Goal: Information Seeking & Learning: Learn about a topic

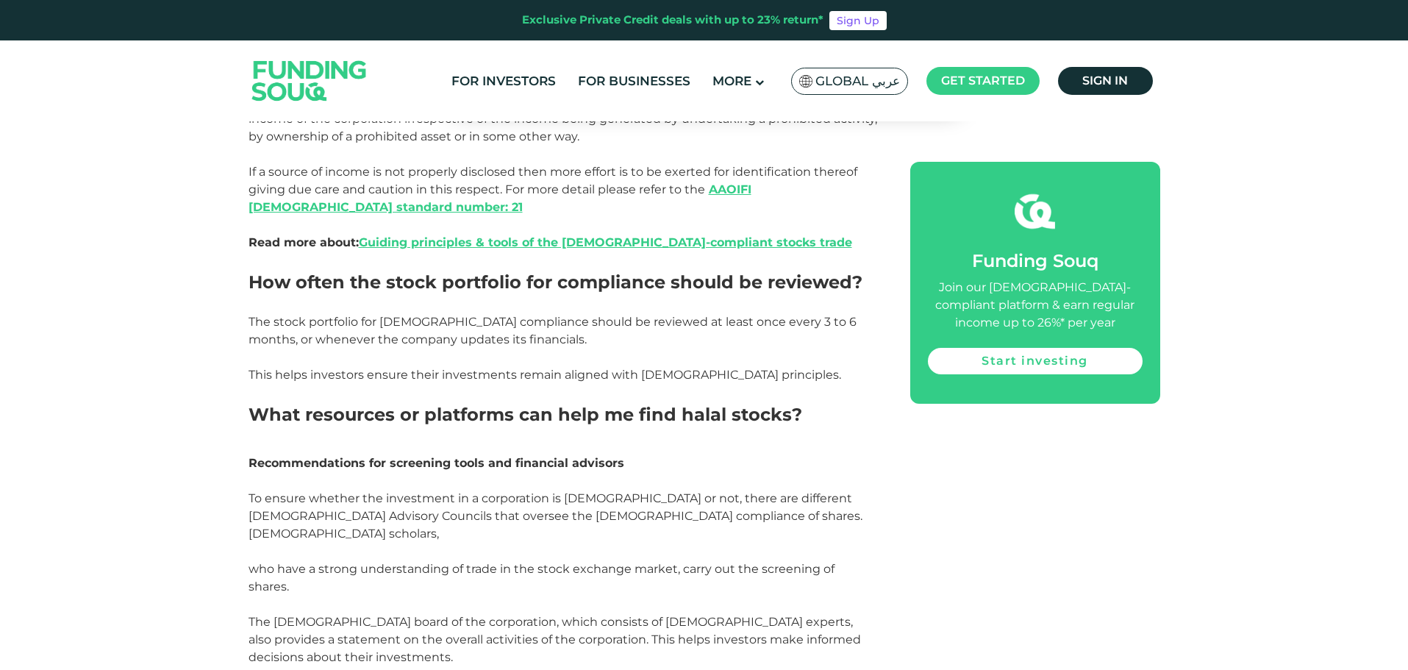
scroll to position [2833, 0]
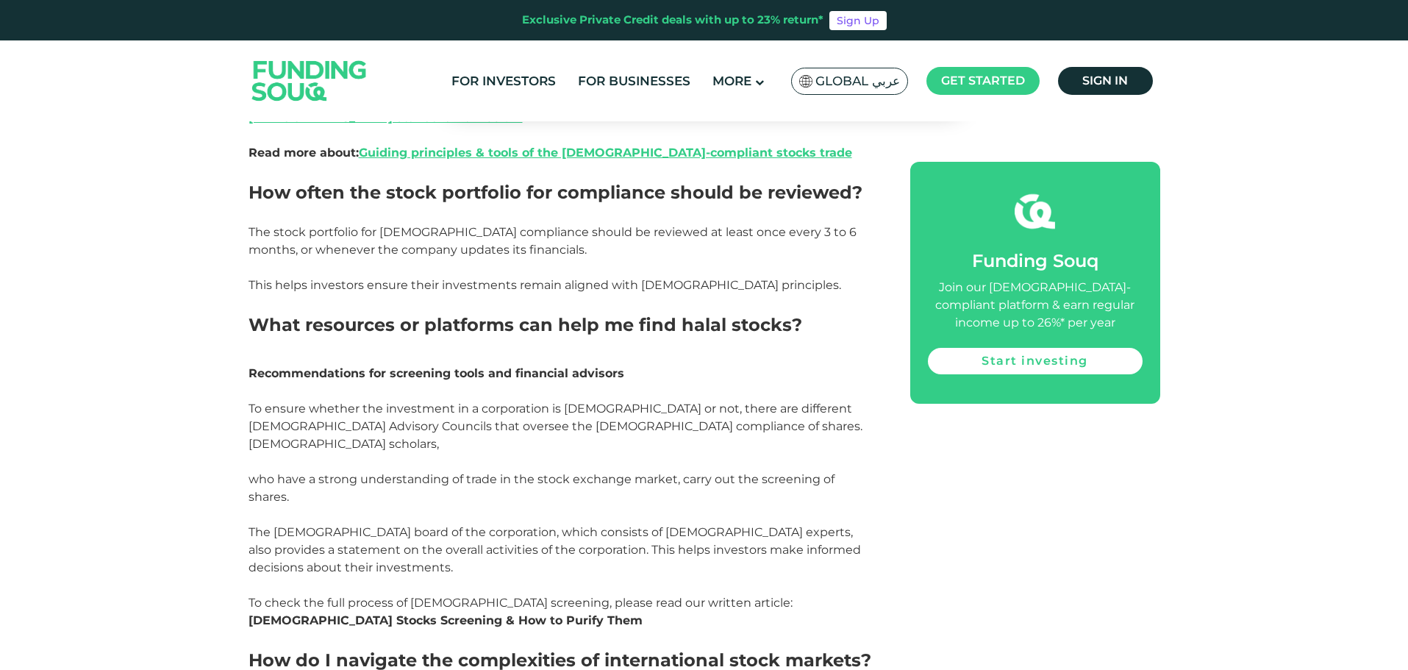
click at [643, 613] on strong "[DEMOGRAPHIC_DATA] Stocks Screening & How to Purify Them" at bounding box center [446, 620] width 394 height 14
